Goal: Information Seeking & Learning: Learn about a topic

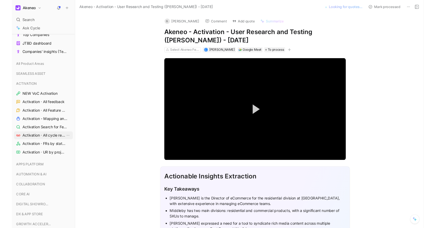
scroll to position [105, 0]
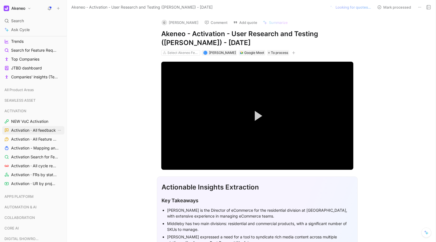
click at [41, 127] on span "Activation · All feedback" at bounding box center [33, 130] width 45 height 6
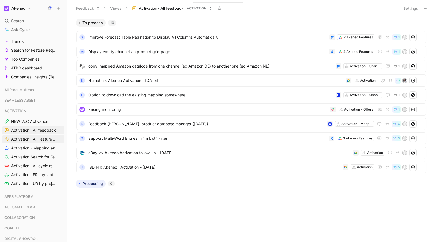
click at [31, 139] on span "Activation · All Feature Requests" at bounding box center [33, 139] width 45 height 6
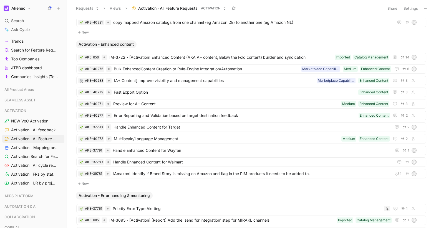
scroll to position [112, 0]
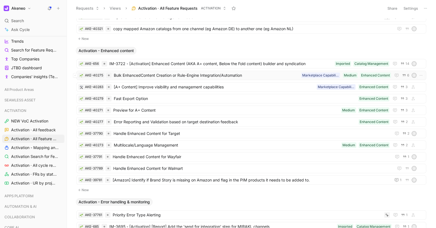
click at [157, 77] on span "Bulk EnhancedContent Creation or Rule-Engine Integration/Automation" at bounding box center [206, 75] width 185 height 7
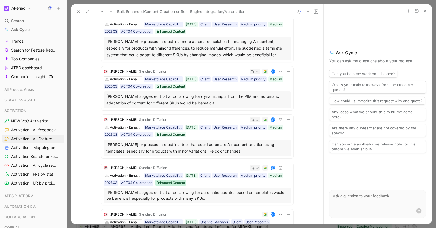
scroll to position [45, 0]
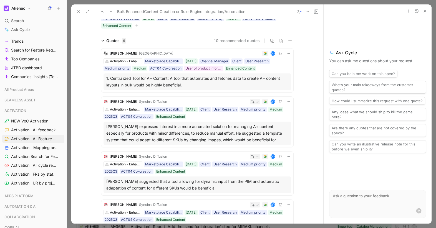
click at [78, 12] on icon at bounding box center [78, 11] width 4 height 4
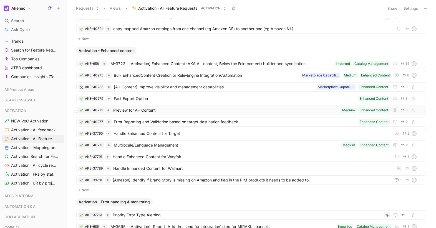
click at [152, 109] on span "Preview for A+ Content" at bounding box center [226, 110] width 226 height 7
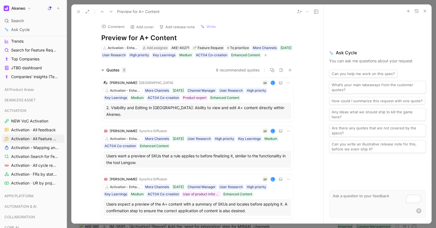
click at [77, 11] on use at bounding box center [78, 12] width 2 height 2
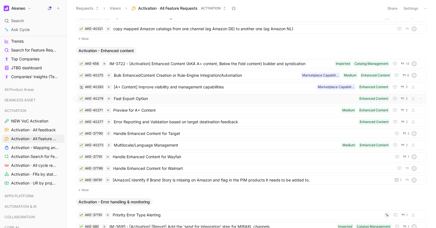
scroll to position [121, 0]
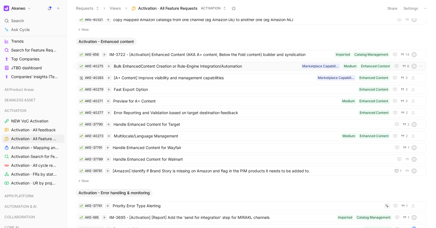
click at [153, 67] on span "Bulk EnhancedContent Creation or Rule-Engine Integration/Automation" at bounding box center [206, 66] width 185 height 7
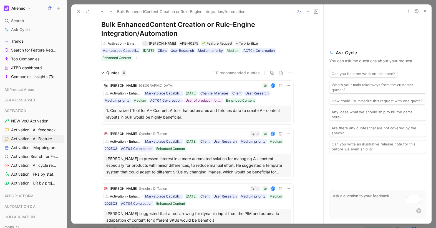
scroll to position [14, 0]
